Goal: Task Accomplishment & Management: Use online tool/utility

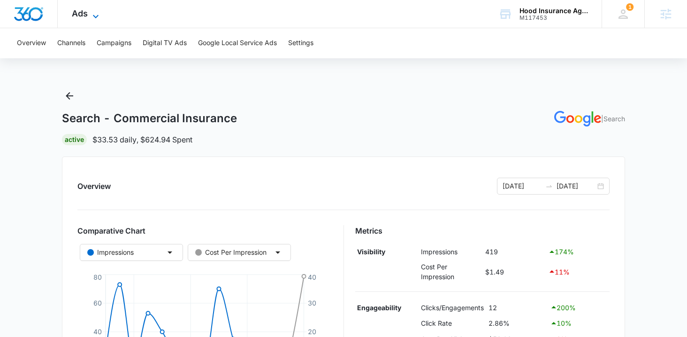
click at [90, 14] on icon at bounding box center [95, 16] width 11 height 11
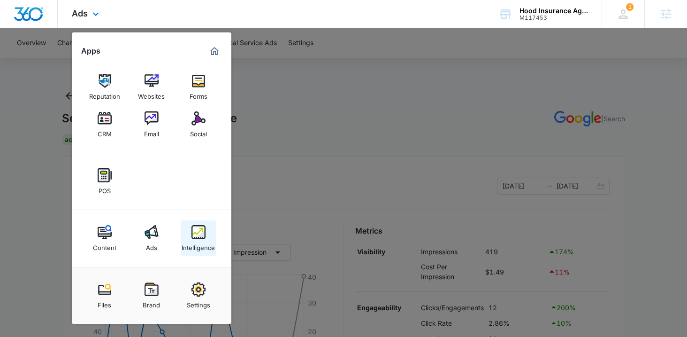
click at [189, 238] on link "Intelligence" at bounding box center [199, 238] width 36 height 36
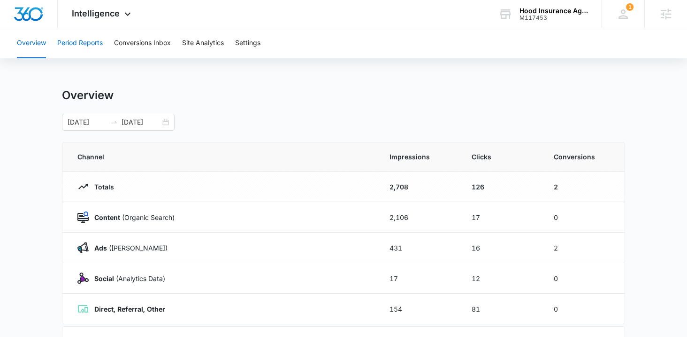
click at [80, 45] on button "Period Reports" at bounding box center [80, 43] width 46 height 30
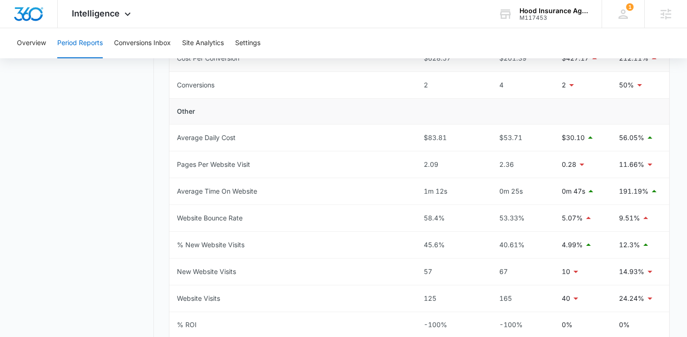
scroll to position [393, 0]
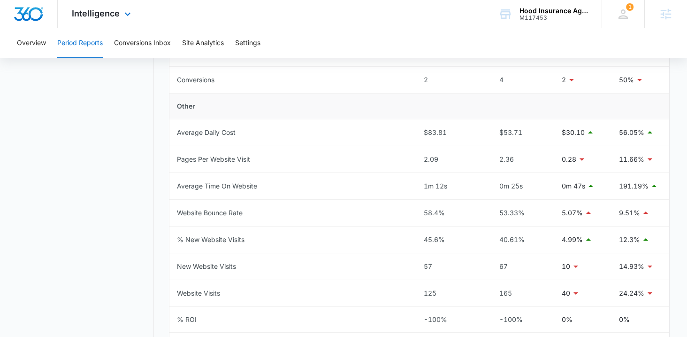
click at [104, 20] on div "Intelligence Apps Reputation Websites Forms CRM Email Social POS Content Ads In…" at bounding box center [103, 14] width 90 height 28
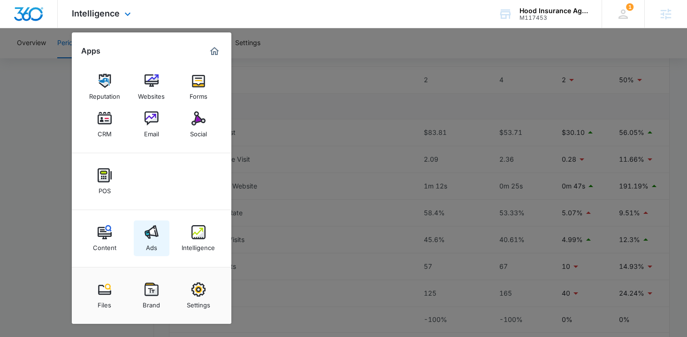
click at [145, 236] on img at bounding box center [152, 232] width 14 height 14
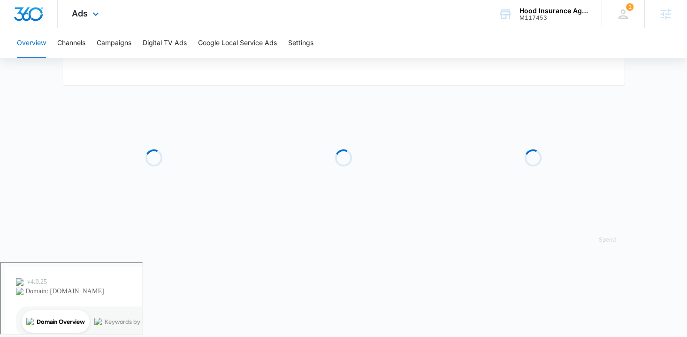
type input "[DATE]"
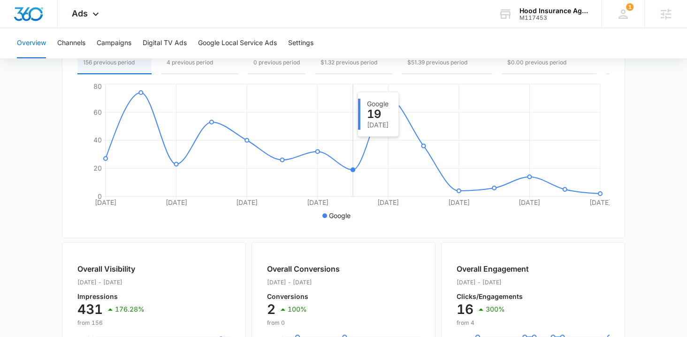
scroll to position [170, 0]
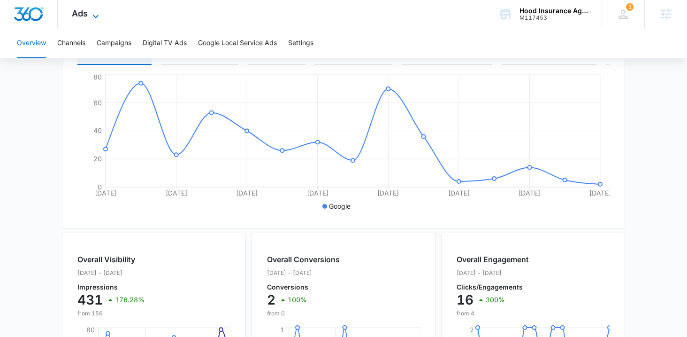
click at [94, 16] on icon at bounding box center [96, 16] width 6 height 3
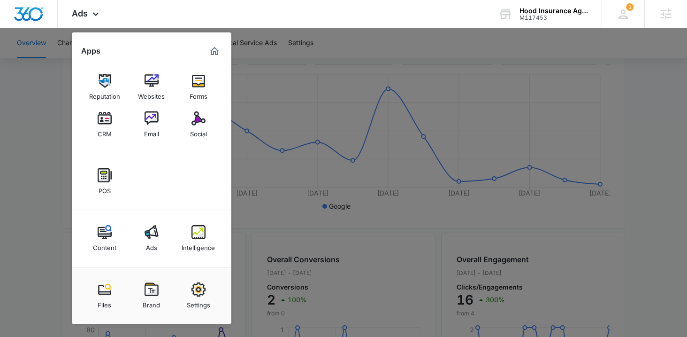
click at [299, 228] on div at bounding box center [343, 168] width 687 height 337
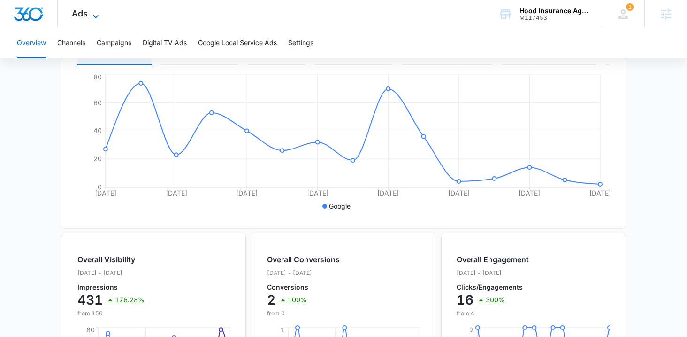
click at [93, 17] on icon at bounding box center [95, 16] width 11 height 11
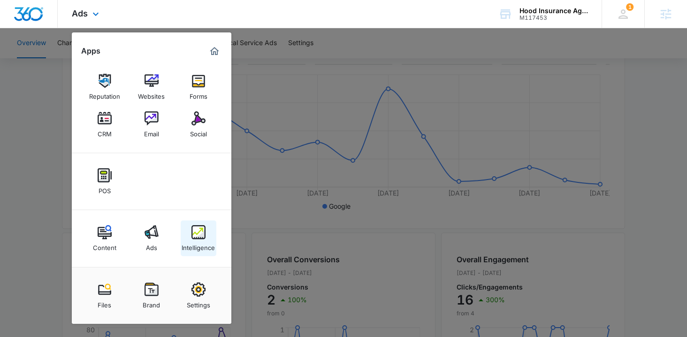
click at [199, 241] on div "Intelligence" at bounding box center [198, 245] width 33 height 12
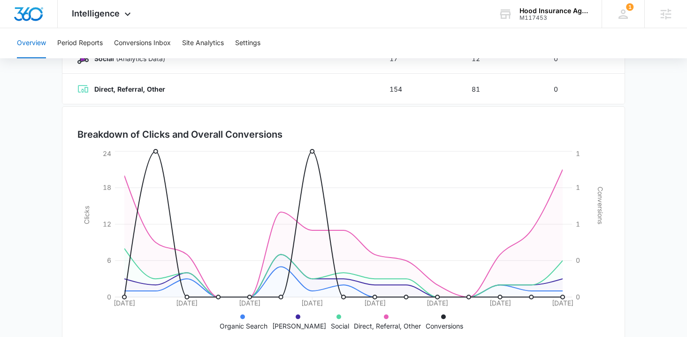
scroll to position [235, 0]
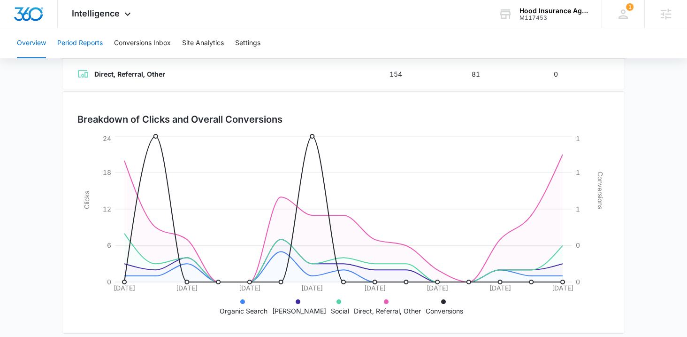
click at [93, 46] on button "Period Reports" at bounding box center [80, 43] width 46 height 30
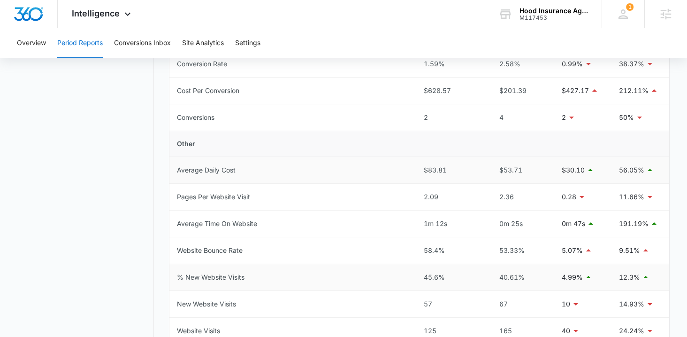
scroll to position [486, 0]
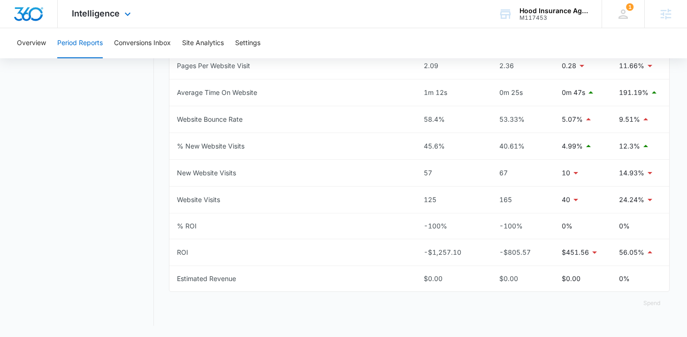
click at [92, 24] on div "Intelligence Apps Reputation Websites Forms CRM Email Social POS Content Ads In…" at bounding box center [103, 14] width 90 height 28
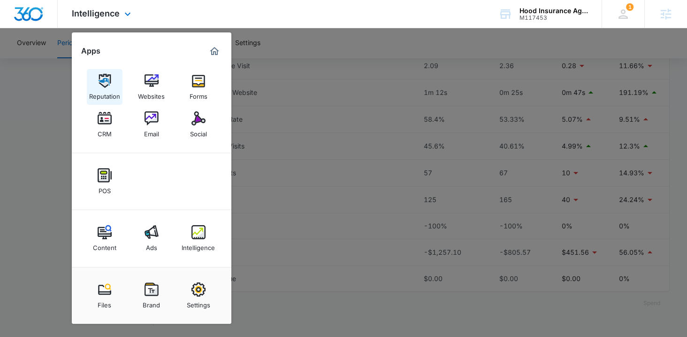
click at [108, 93] on div "Reputation" at bounding box center [104, 94] width 31 height 12
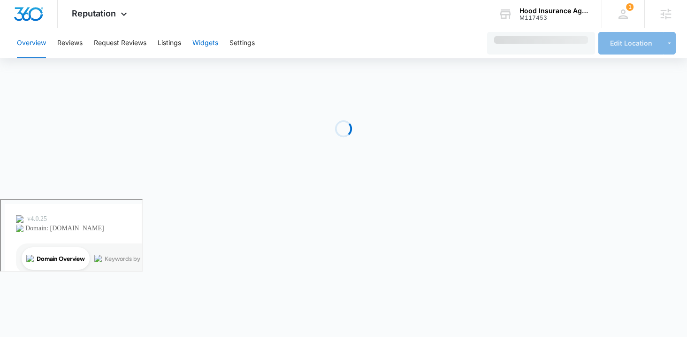
click at [200, 43] on button "Widgets" at bounding box center [205, 43] width 26 height 30
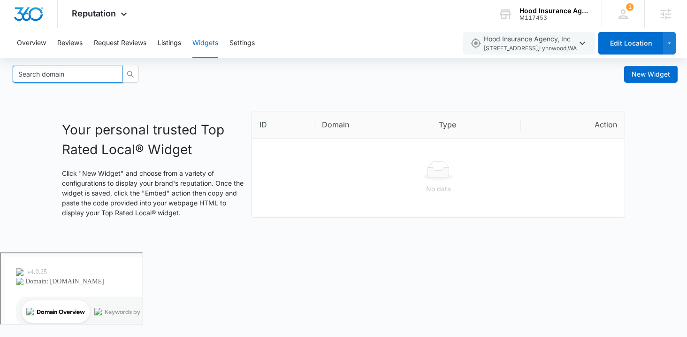
click at [60, 77] on input "Search domain" at bounding box center [68, 74] width 110 height 17
click at [638, 77] on span "New Widget" at bounding box center [651, 74] width 38 height 10
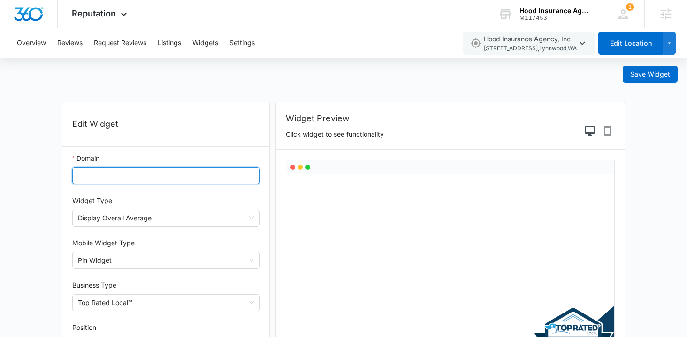
click at [173, 173] on input "Domain" at bounding box center [165, 175] width 187 height 17
type input "[DOMAIN_NAME]"
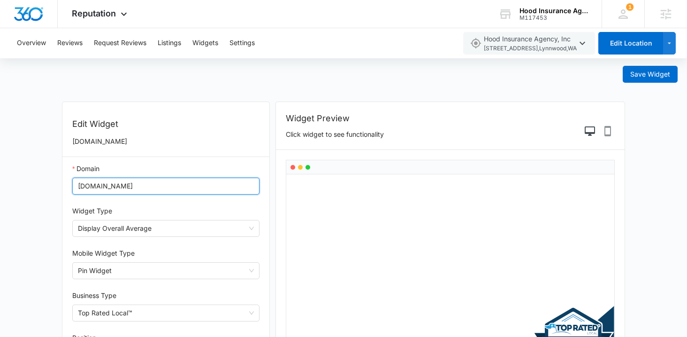
click at [127, 187] on input "[DOMAIN_NAME]" at bounding box center [165, 185] width 187 height 17
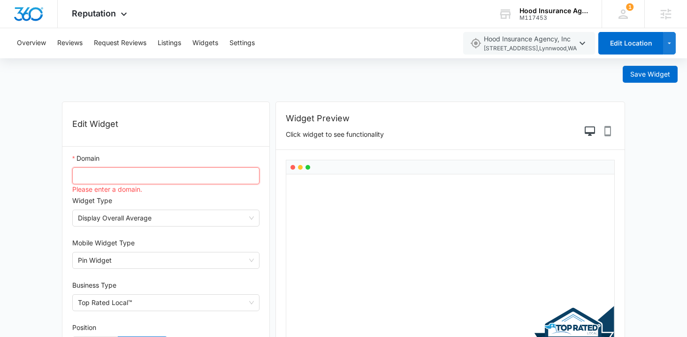
paste input "[URL][DOMAIN_NAME]"
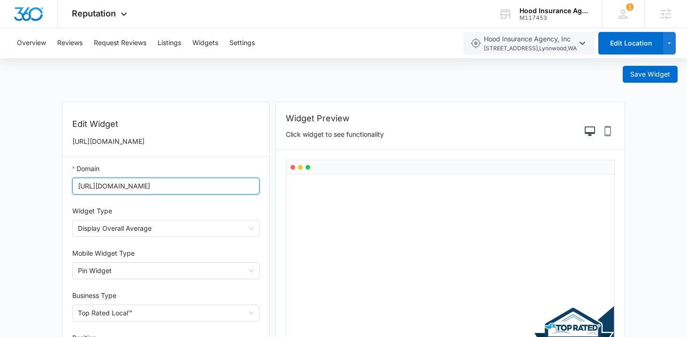
type input "[URL][DOMAIN_NAME]"
click at [623, 66] on button "Save Widget" at bounding box center [650, 74] width 55 height 17
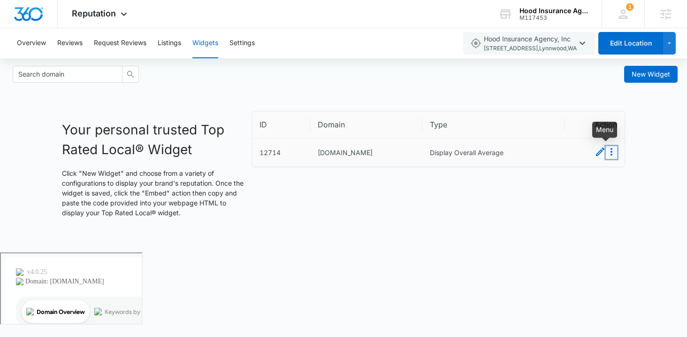
click at [611, 151] on icon "Menu" at bounding box center [612, 152] width 2 height 8
click at [654, 163] on div "Your personal trusted Top Rated Local® Widget Click "New Widget" and choose fro…" at bounding box center [343, 167] width 687 height 113
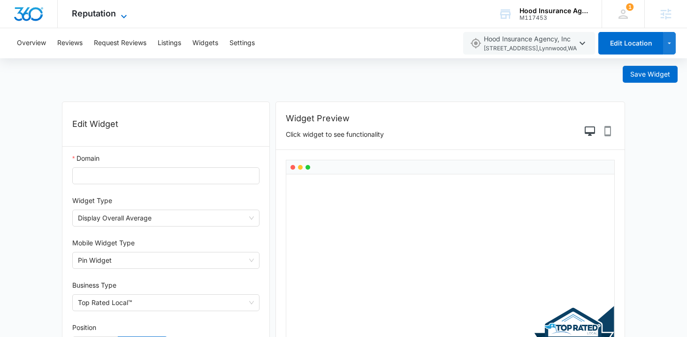
click at [107, 16] on span "Reputation" at bounding box center [94, 13] width 44 height 10
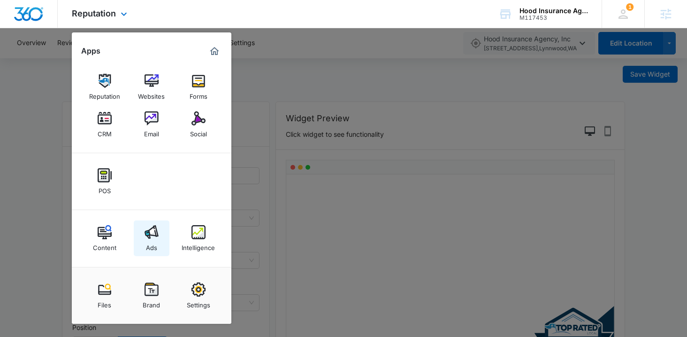
click at [149, 242] on div "Ads" at bounding box center [151, 245] width 11 height 12
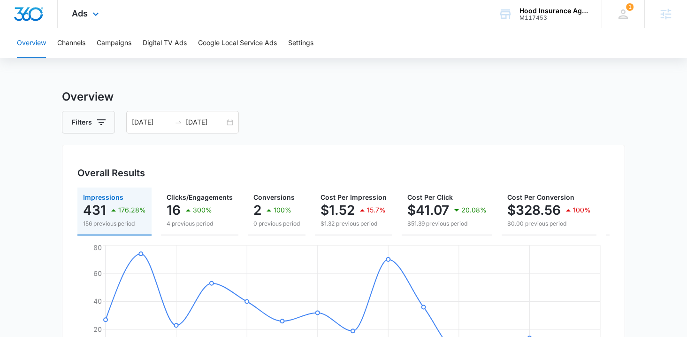
click at [89, 18] on div "Ads Apps Reputation Websites Forms CRM Email Social POS Content Ads Intelligenc…" at bounding box center [87, 14] width 58 height 28
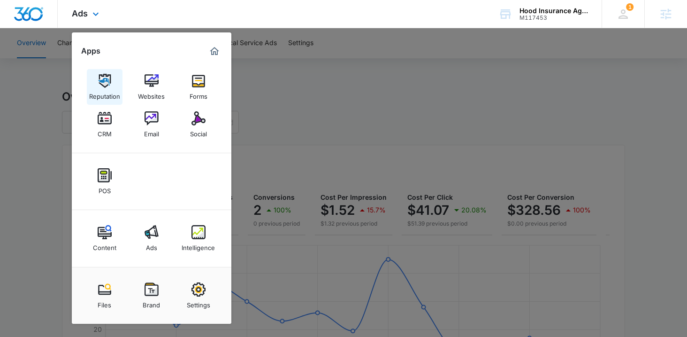
click at [115, 80] on link "Reputation" at bounding box center [105, 87] width 36 height 36
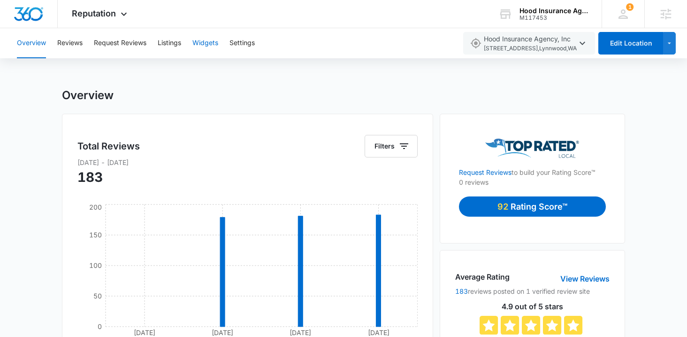
click at [209, 45] on button "Widgets" at bounding box center [205, 43] width 26 height 30
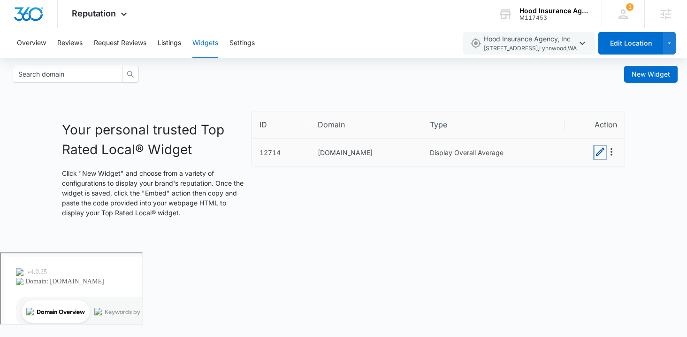
click at [599, 154] on icon "Edit" at bounding box center [600, 151] width 8 height 8
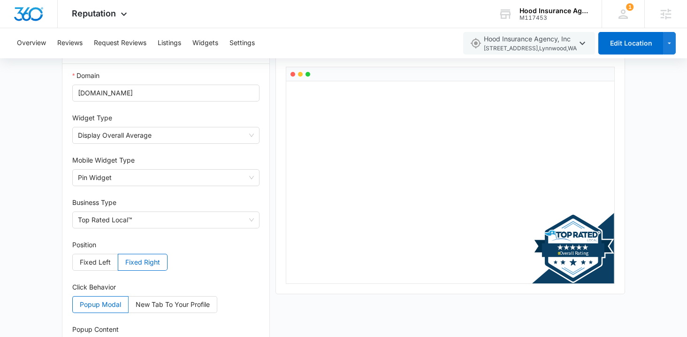
scroll to position [124, 0]
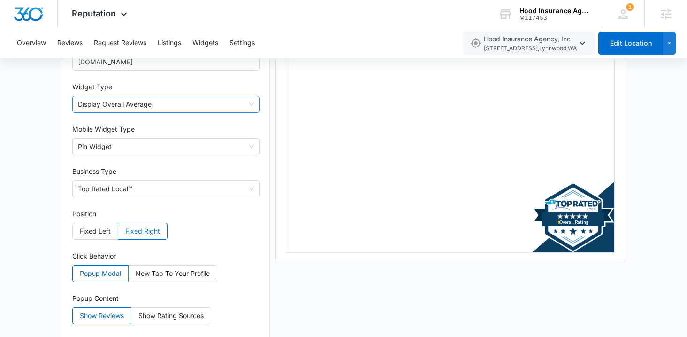
click at [102, 113] on div "Display Overall Average" at bounding box center [165, 104] width 187 height 17
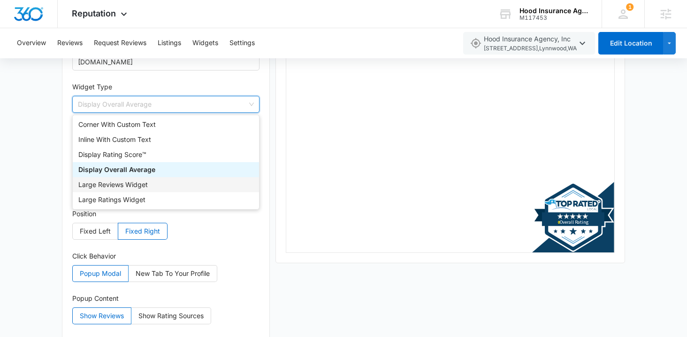
click at [109, 186] on div "Large Reviews Widget" at bounding box center [165, 184] width 175 height 10
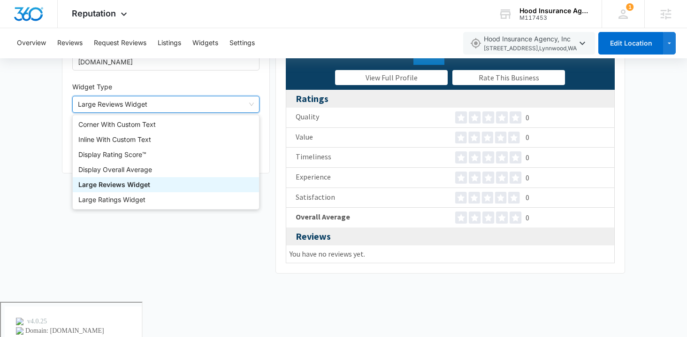
scroll to position [70, 0]
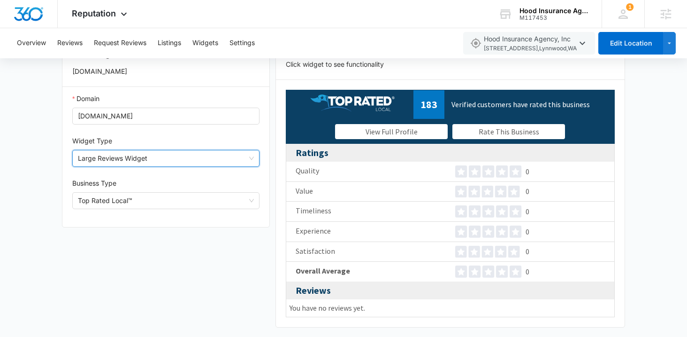
click at [116, 165] on span "Large Reviews Widget" at bounding box center [166, 158] width 176 height 16
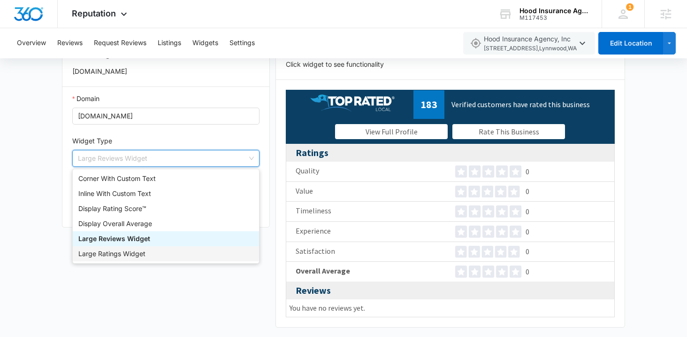
click at [114, 254] on div "Large Ratings Widget" at bounding box center [165, 253] width 175 height 10
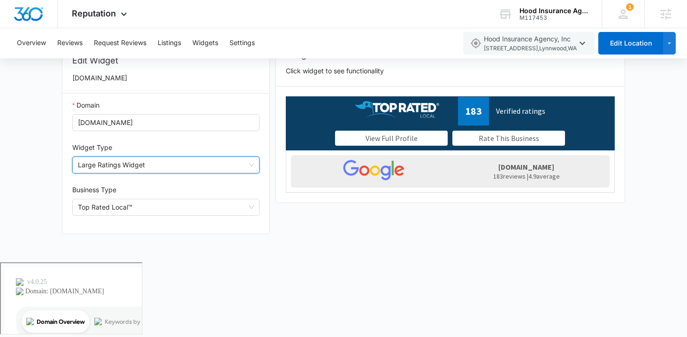
scroll to position [0, 0]
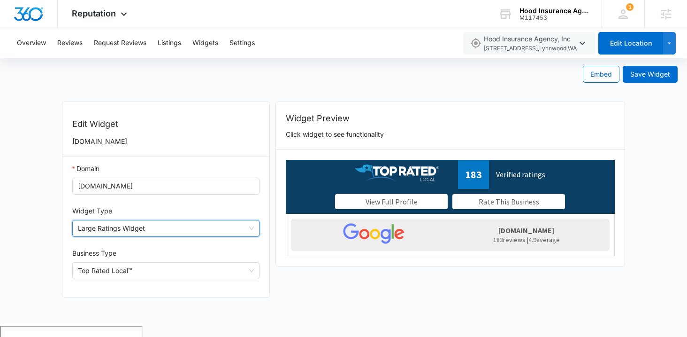
click at [65, 222] on div "Domain insurancelynnwood.com Widget Type Large Ratings Widget Large Ratings Wid…" at bounding box center [165, 227] width 207 height 140
click at [91, 229] on span "Large Ratings Widget" at bounding box center [166, 228] width 176 height 16
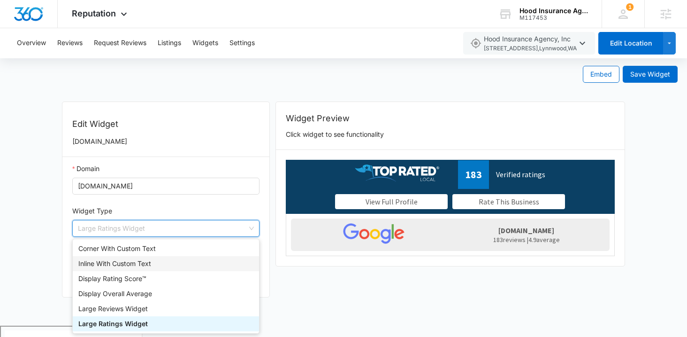
click at [108, 265] on div "Inline With Custom Text" at bounding box center [165, 263] width 175 height 10
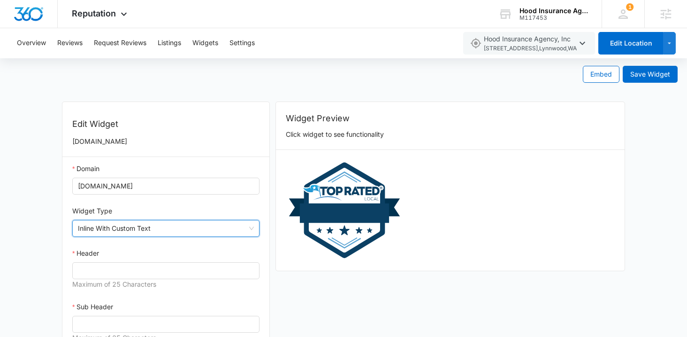
click at [107, 225] on span "Inline With Custom Text" at bounding box center [166, 228] width 176 height 16
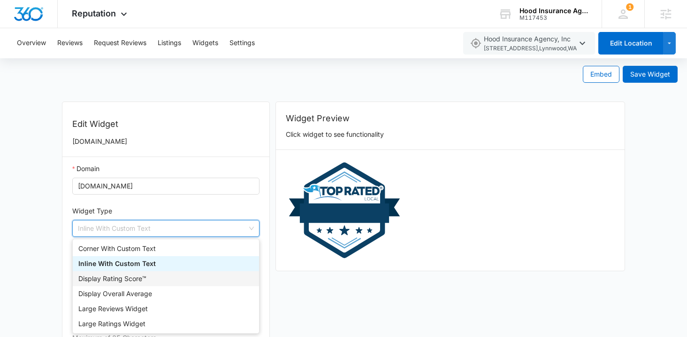
click at [106, 276] on div "Display Rating Score™" at bounding box center [165, 278] width 175 height 10
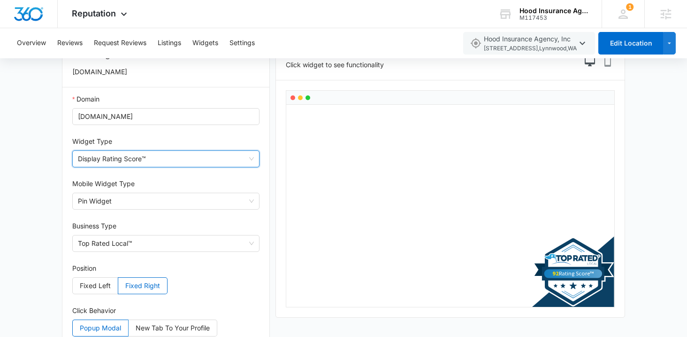
scroll to position [76, 0]
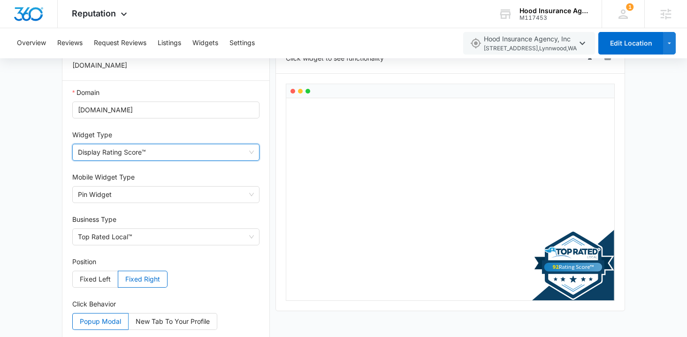
click at [106, 152] on span "Display Rating Score™" at bounding box center [166, 152] width 176 height 16
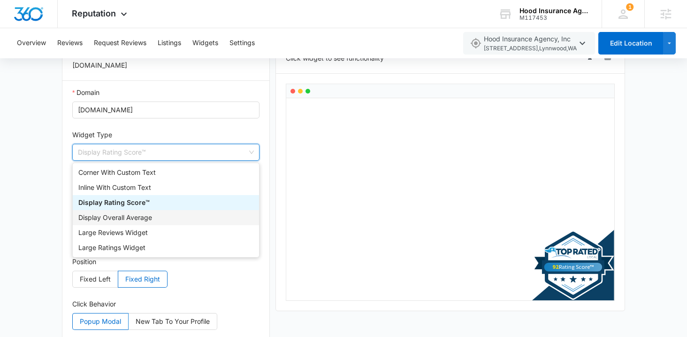
click at [105, 218] on div "Display Overall Average" at bounding box center [165, 217] width 175 height 10
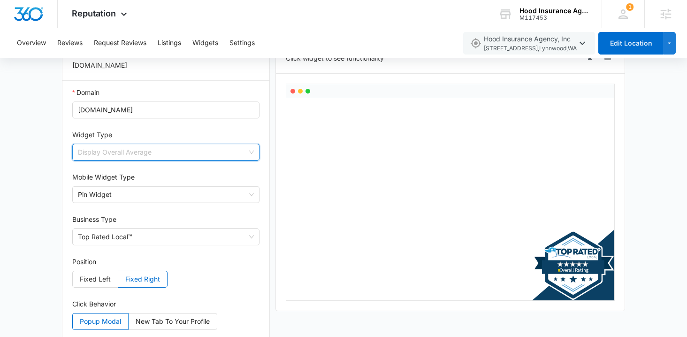
click at [114, 153] on span "Display Overall Average" at bounding box center [166, 152] width 176 height 16
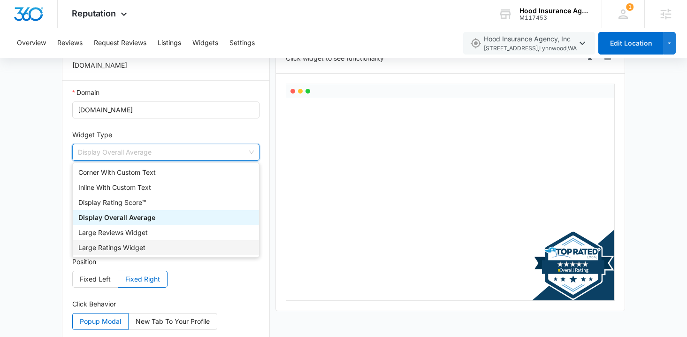
click at [115, 247] on div "Large Ratings Widget" at bounding box center [165, 247] width 175 height 10
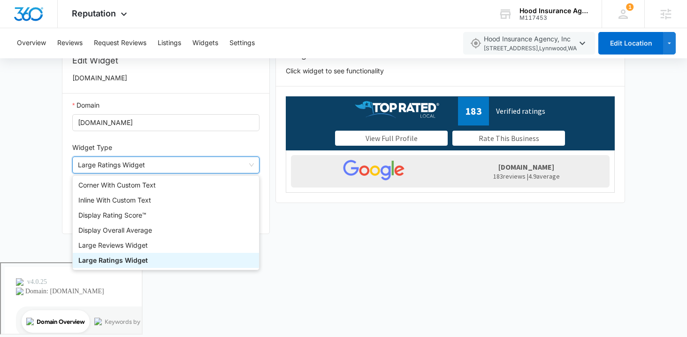
scroll to position [0, 0]
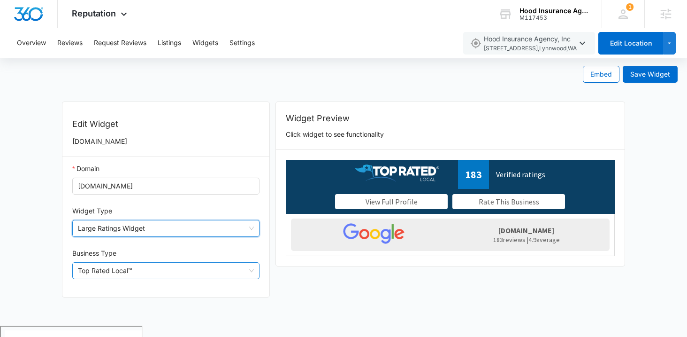
click at [82, 269] on span "Top Rated Local™" at bounding box center [166, 270] width 176 height 16
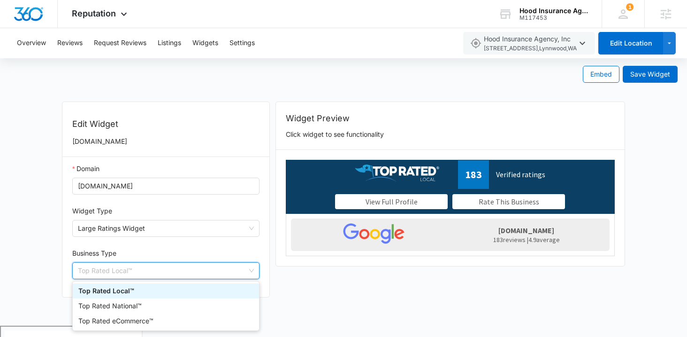
click at [65, 283] on div "Domain insurancelynnwood.com Widget Type Large Ratings Widget Header Maximum of…" at bounding box center [165, 227] width 207 height 140
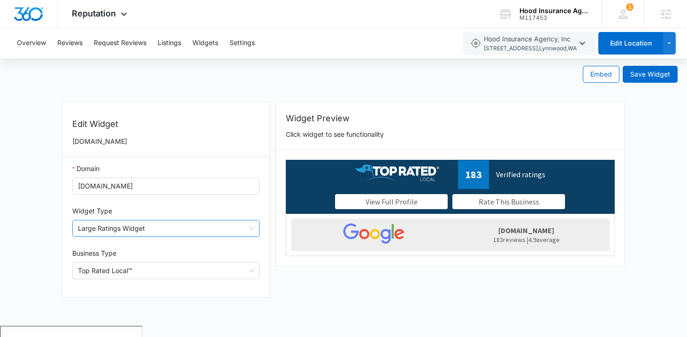
click at [92, 228] on span "Large Ratings Widget" at bounding box center [166, 228] width 176 height 16
click at [327, 48] on div "Overview Reviews Request Reviews Listings Widgets Settings" at bounding box center [233, 43] width 445 height 30
click at [105, 27] on div "Reputation Apps Reputation Websites Forms CRM Email Social POS Content Ads Inte…" at bounding box center [101, 14] width 86 height 28
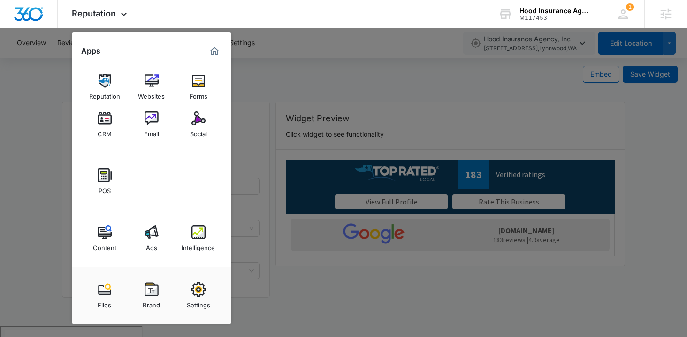
click at [342, 48] on div at bounding box center [343, 168] width 687 height 337
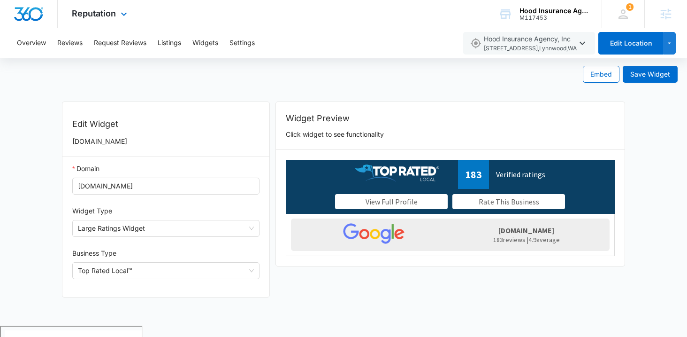
click at [330, 11] on div "Reputation Apps Reputation Websites Forms CRM Email Social POS Content Ads Inte…" at bounding box center [343, 14] width 687 height 28
